Goal: Navigation & Orientation: Find specific page/section

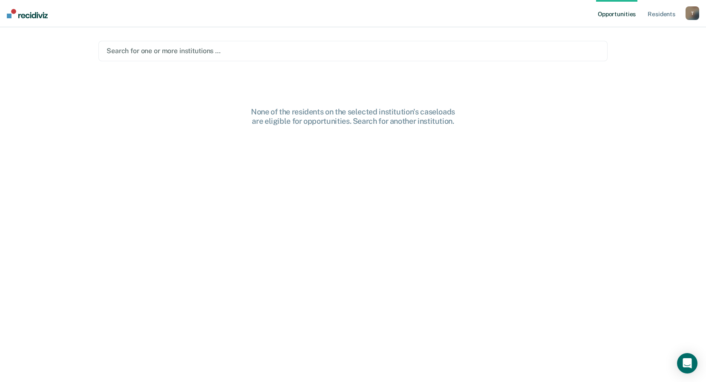
click at [212, 50] on div at bounding box center [352, 51] width 493 height 10
click at [361, 52] on div at bounding box center [380, 51] width 328 height 10
click at [655, 14] on link "Resident s" at bounding box center [661, 13] width 31 height 27
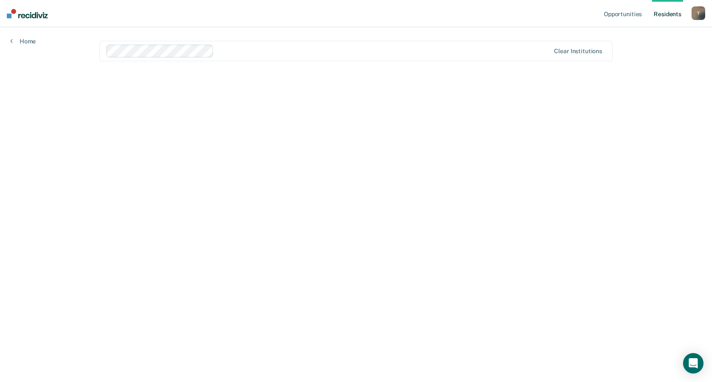
click at [663, 15] on link "Resident s" at bounding box center [667, 13] width 31 height 27
click at [616, 14] on link "Opportunities" at bounding box center [622, 13] width 41 height 27
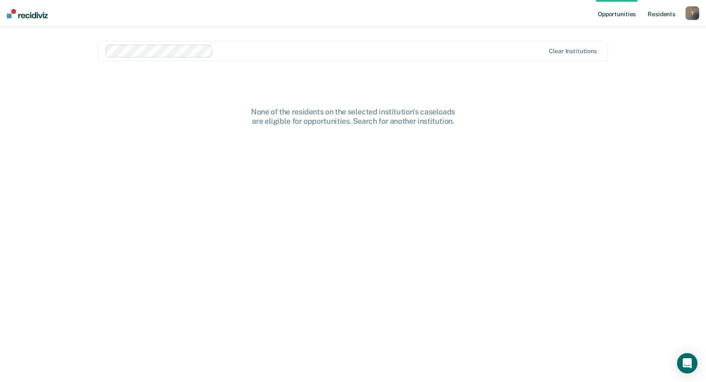
click at [653, 13] on link "Resident s" at bounding box center [661, 13] width 31 height 27
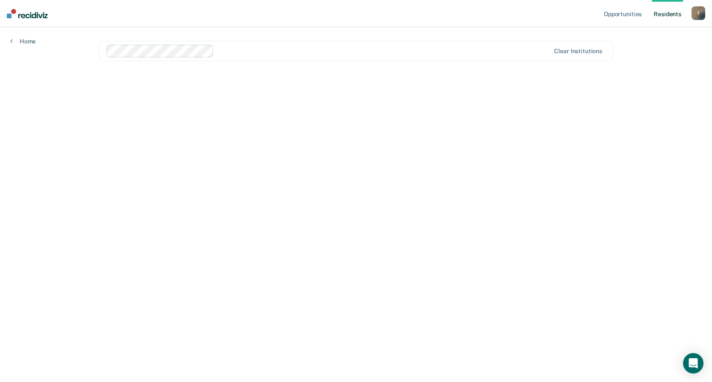
click at [616, 113] on main "Clear institutions" at bounding box center [356, 194] width 534 height 335
click at [702, 14] on div "T" at bounding box center [699, 13] width 14 height 14
click at [632, 14] on link "Opportunities" at bounding box center [622, 13] width 41 height 27
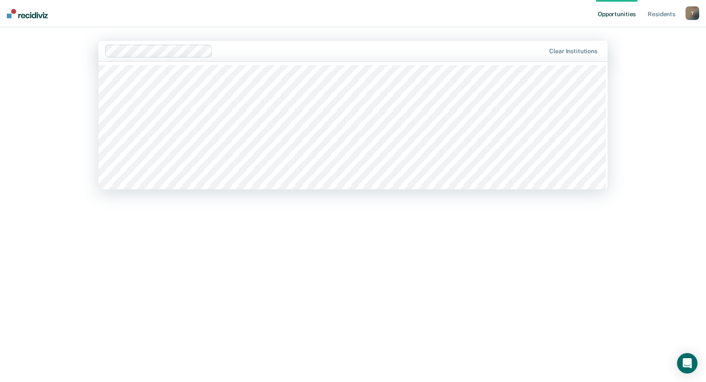
click at [410, 252] on div "None of the residents on the selected institution's caseloads are eligible for …" at bounding box center [352, 250] width 509 height 287
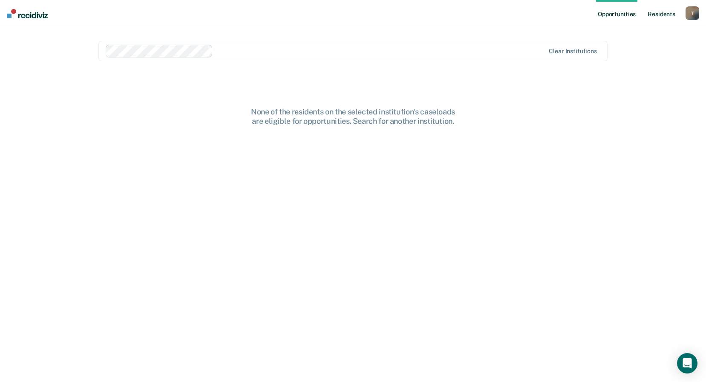
click at [658, 14] on link "Resident s" at bounding box center [661, 13] width 31 height 27
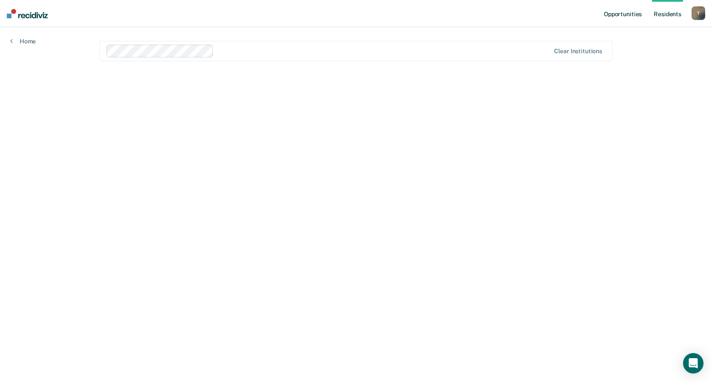
click at [632, 13] on link "Opportunities" at bounding box center [622, 13] width 41 height 27
